Goal: Obtain resource: Obtain resource

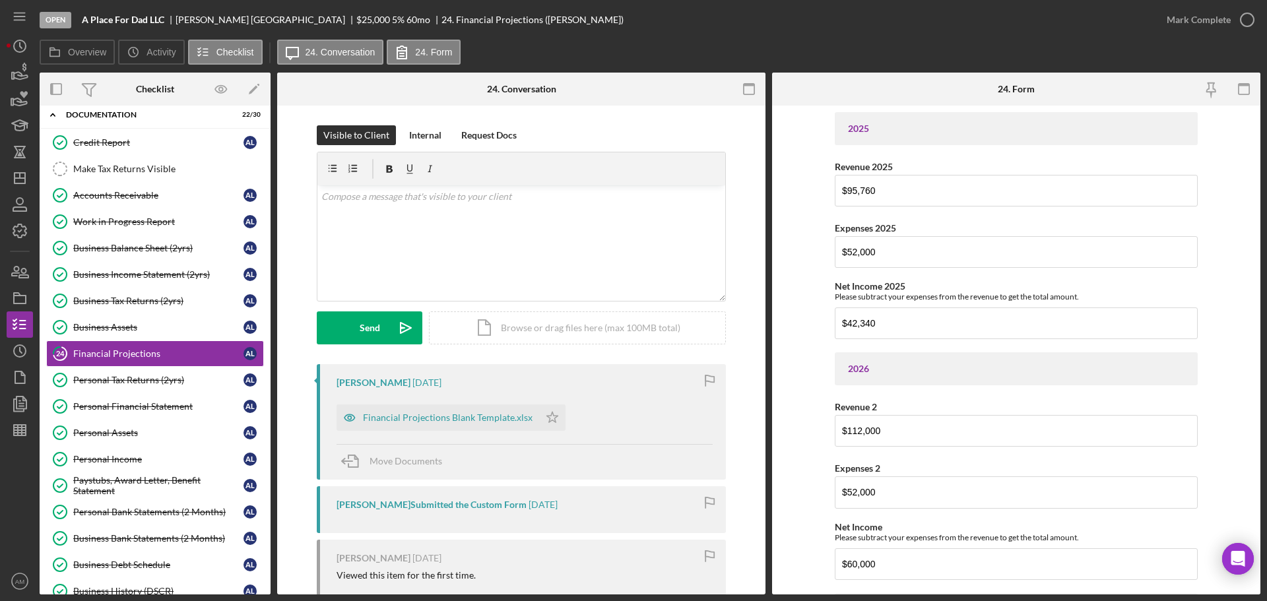
scroll to position [73, 0]
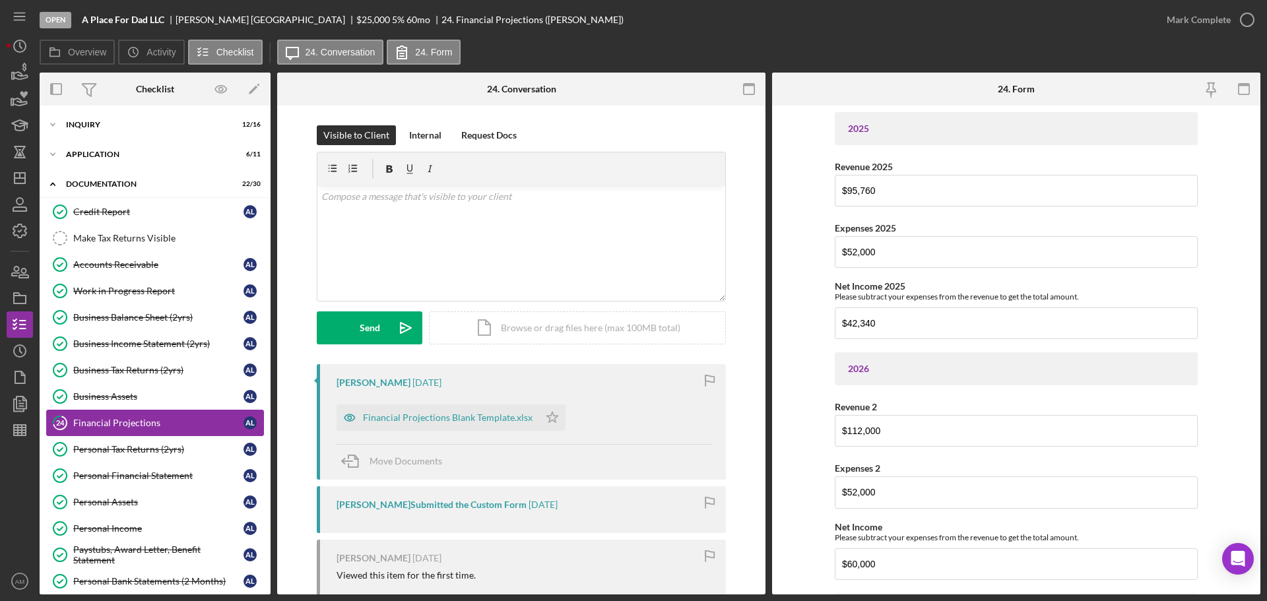
click at [123, 420] on div "Financial Projections" at bounding box center [158, 423] width 170 height 11
click at [464, 414] on div "Financial Projections Blank Template.xlsx" at bounding box center [448, 417] width 170 height 11
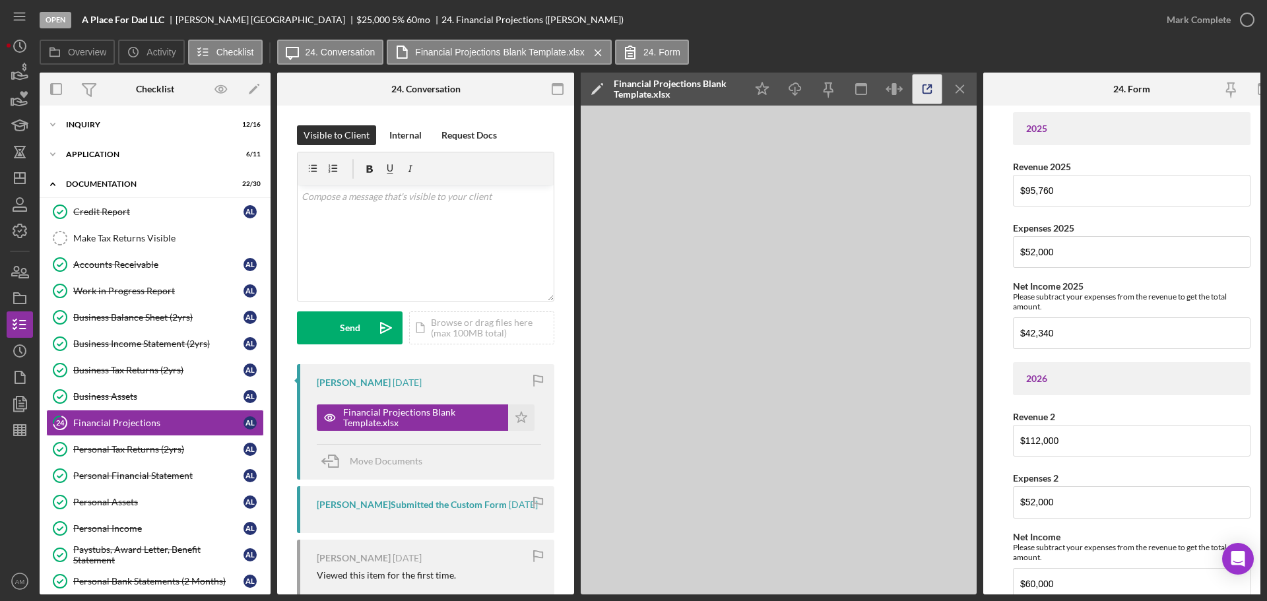
click at [925, 85] on icon "button" at bounding box center [927, 89] width 9 height 9
click at [92, 120] on div "Icon/Expander Inquiry 12 / 16" at bounding box center [155, 125] width 231 height 26
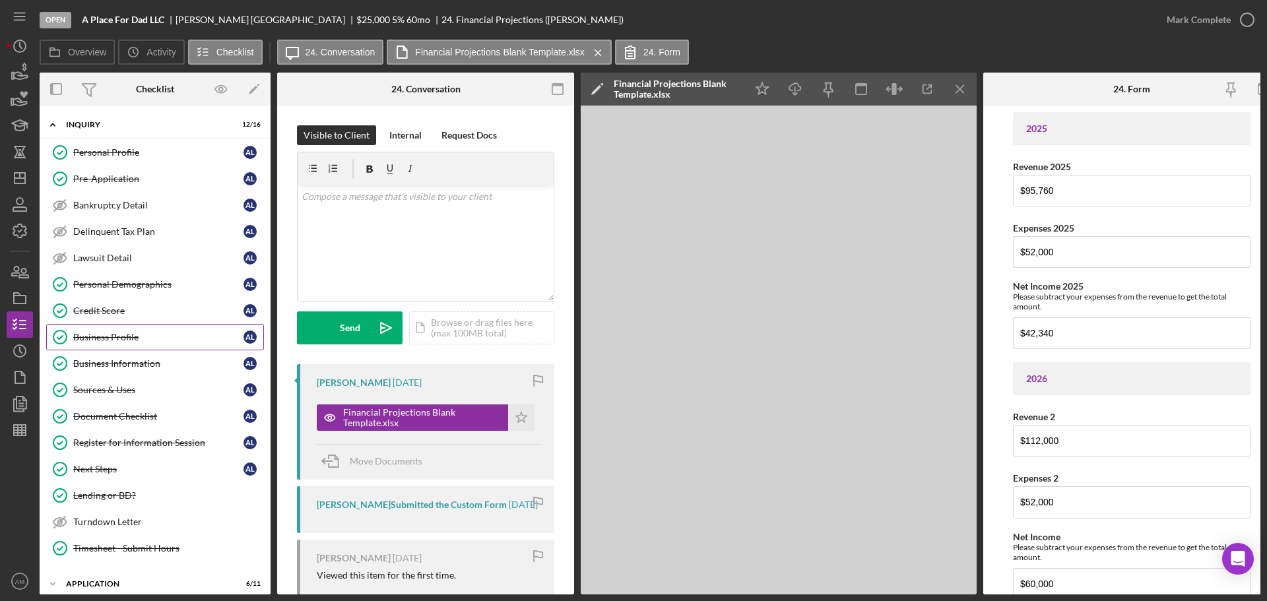
click at [101, 336] on div "Business Profile" at bounding box center [158, 337] width 170 height 11
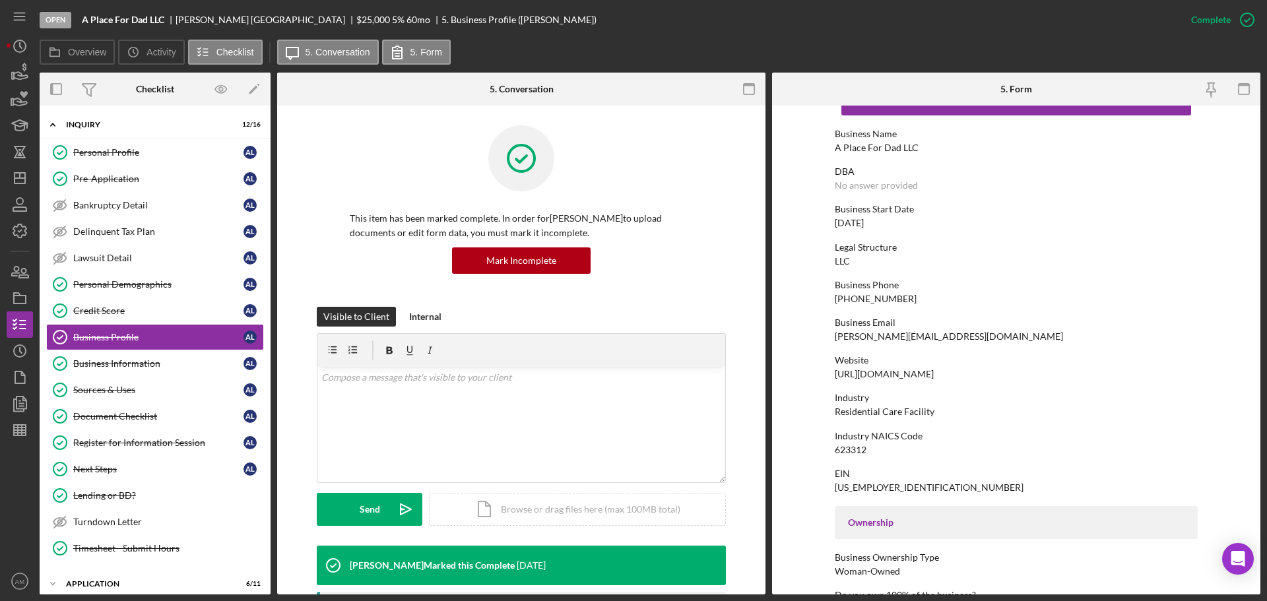
scroll to position [66, 0]
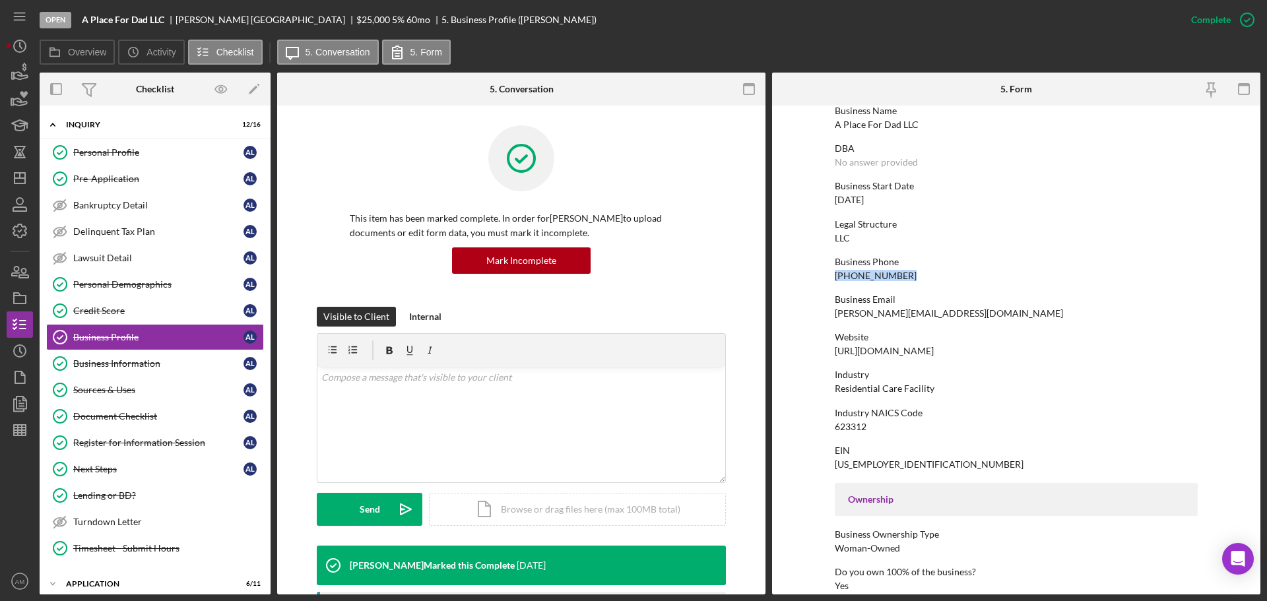
drag, startPoint x: 898, startPoint y: 276, endPoint x: 828, endPoint y: 280, distance: 70.1
click at [828, 280] on form "To edit this form you must mark this item incomplete Business Name A Place For …" at bounding box center [1016, 350] width 488 height 489
copy div "(614) 264-0332"
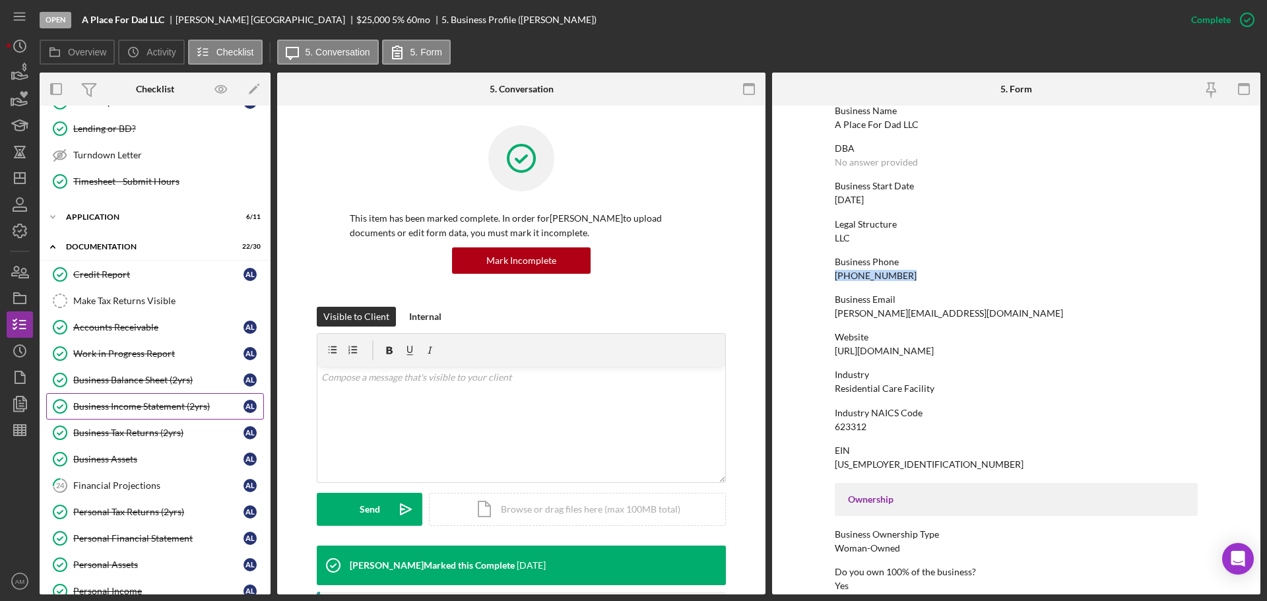
scroll to position [396, 0]
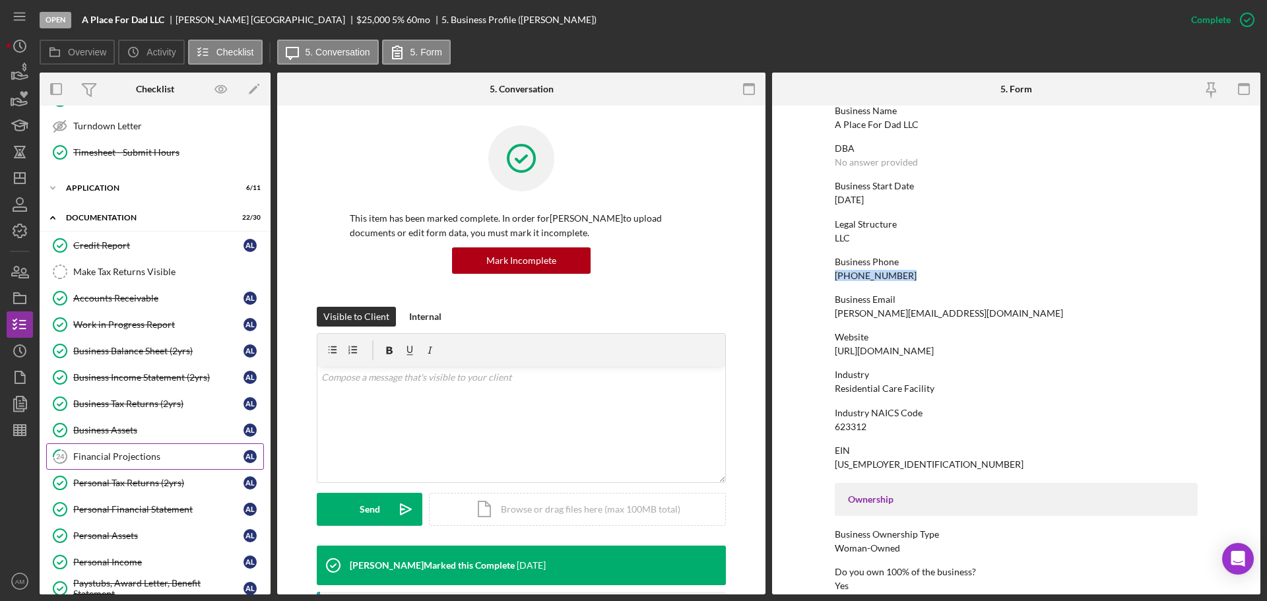
click at [112, 455] on div "Financial Projections" at bounding box center [158, 456] width 170 height 11
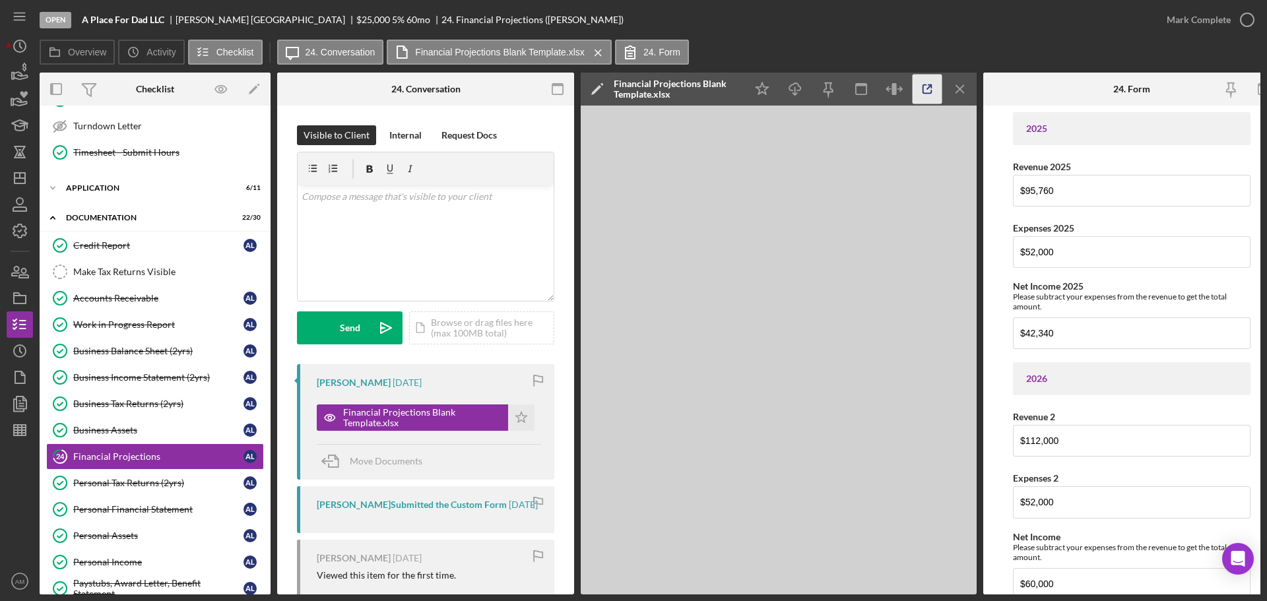
click at [932, 90] on icon "button" at bounding box center [928, 90] width 30 height 30
